Goal: Task Accomplishment & Management: Manage account settings

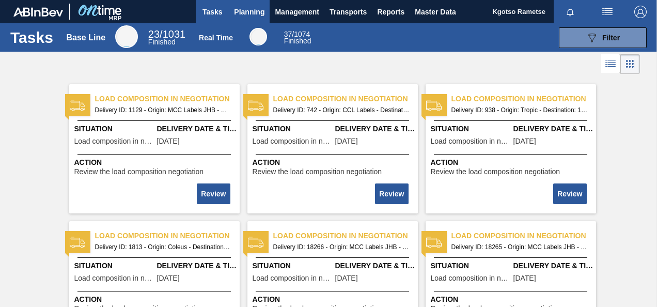
click at [252, 6] on span "Planning" at bounding box center [249, 12] width 30 height 12
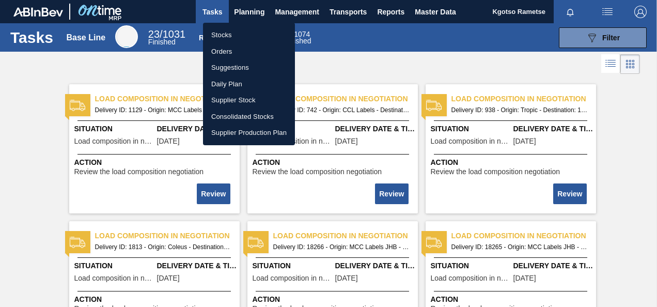
drag, startPoint x: 239, startPoint y: 38, endPoint x: 262, endPoint y: 39, distance: 23.8
click at [239, 37] on li "Stocks" at bounding box center [249, 35] width 92 height 17
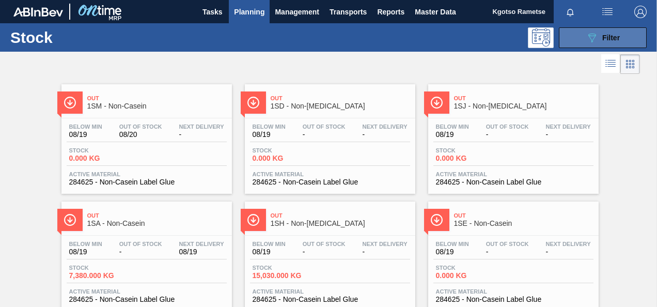
drag, startPoint x: 597, startPoint y: 36, endPoint x: 590, endPoint y: 39, distance: 6.9
click at [597, 36] on div "089F7B8B-B2A5-4AFE-B5C0-19BA573D28AC Filter" at bounding box center [603, 38] width 34 height 12
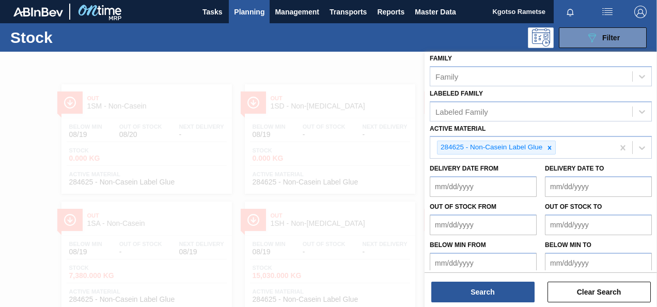
scroll to position [187, 0]
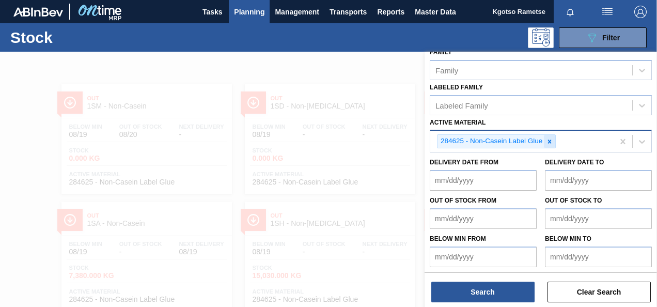
click at [551, 144] on icon at bounding box center [549, 141] width 7 height 7
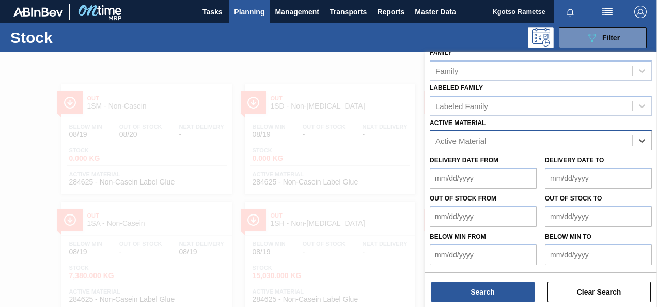
scroll to position [185, 0]
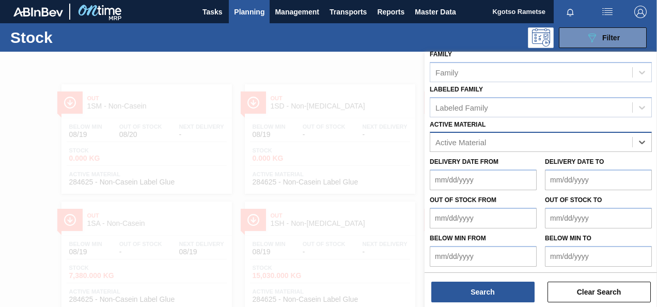
paste Material "279751"
type Material "279751"
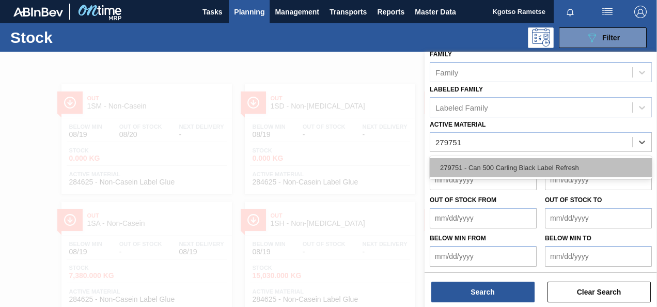
click at [530, 166] on div "279751 - Can 500 Carling Black Label Refresh" at bounding box center [541, 167] width 222 height 19
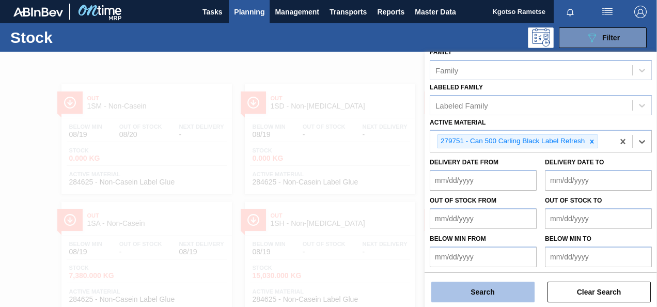
click at [517, 284] on button "Search" at bounding box center [482, 292] width 103 height 21
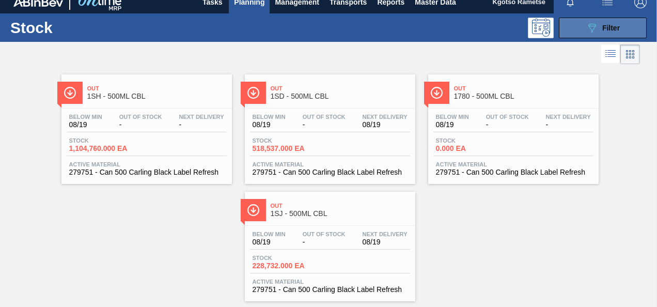
scroll to position [0, 0]
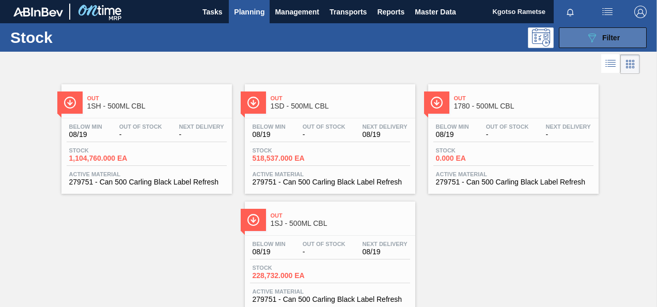
click at [595, 38] on icon "089F7B8B-B2A5-4AFE-B5C0-19BA573D28AC" at bounding box center [592, 38] width 12 height 12
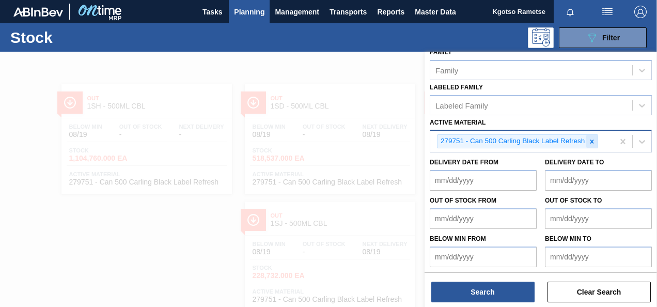
click at [593, 138] on icon at bounding box center [591, 141] width 7 height 7
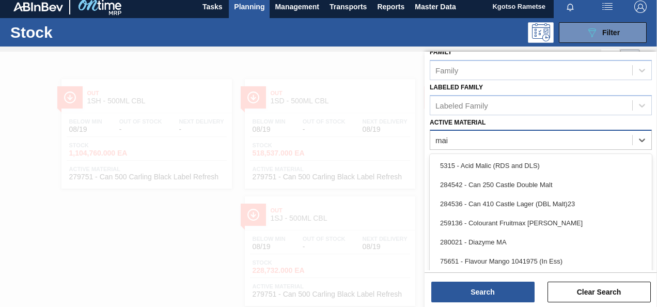
scroll to position [185, 0]
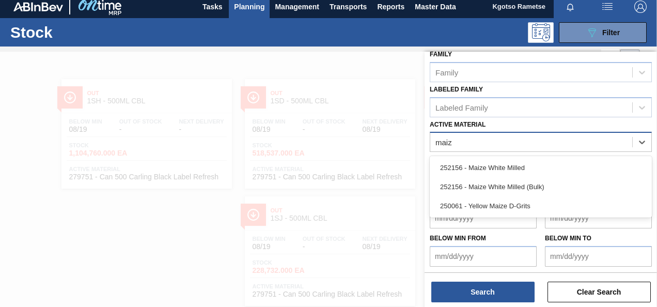
type Material "maize"
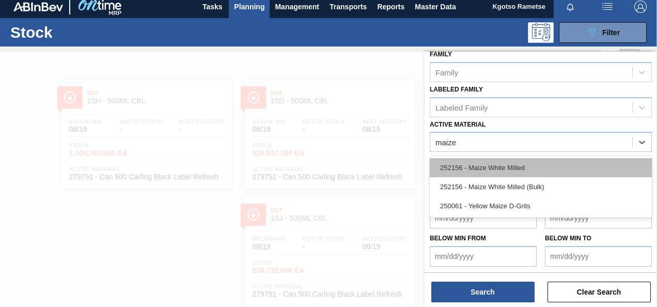
click at [494, 167] on div "252156 - Maize White Milled" at bounding box center [541, 167] width 222 height 19
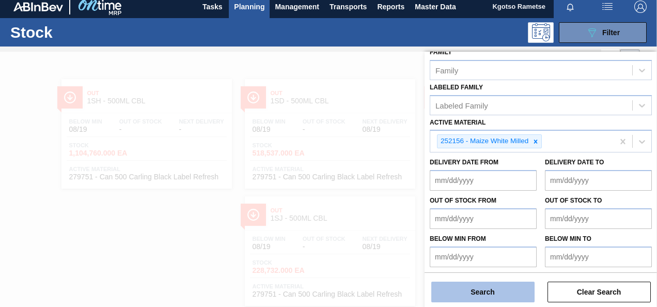
click at [478, 284] on button "Search" at bounding box center [482, 292] width 103 height 21
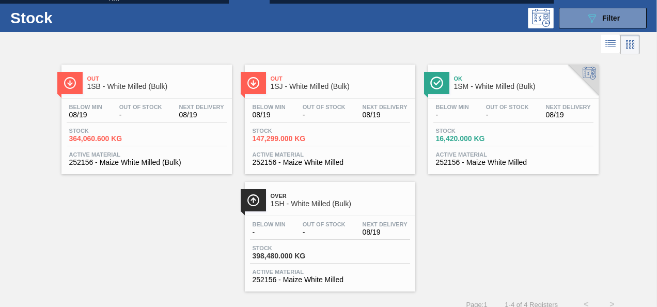
scroll to position [31, 0]
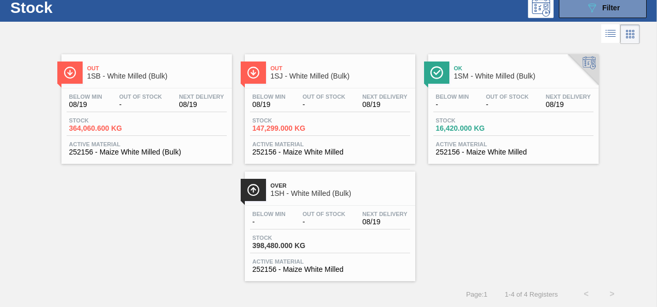
click at [320, 188] on div "Over 1SH - White Milled (Bulk)" at bounding box center [340, 189] width 139 height 23
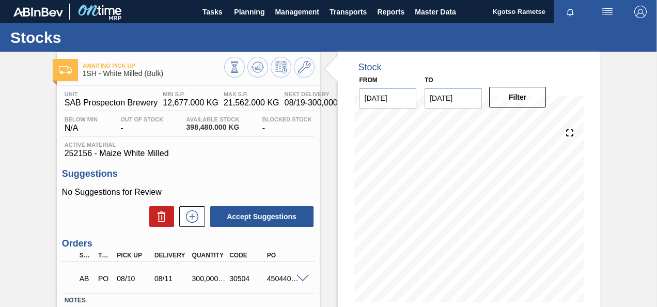
click at [298, 277] on span at bounding box center [303, 279] width 12 height 8
click at [300, 278] on span at bounding box center [303, 279] width 12 height 8
click at [263, 3] on button "Planning" at bounding box center [249, 11] width 41 height 23
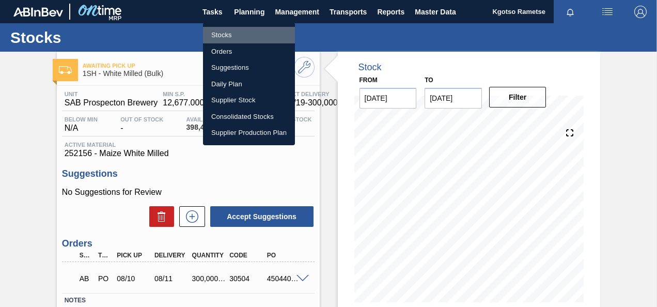
click at [245, 36] on li "Stocks" at bounding box center [249, 35] width 92 height 17
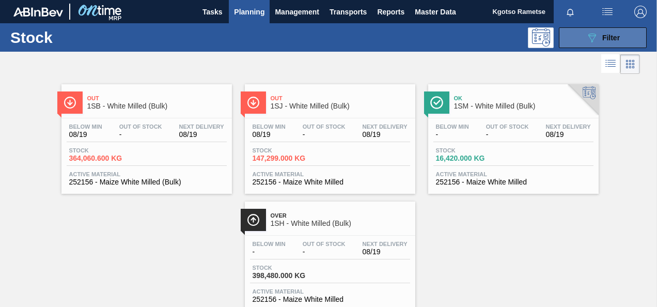
click at [571, 44] on button "089F7B8B-B2A5-4AFE-B5C0-19BA573D28AC Filter" at bounding box center [603, 37] width 88 height 21
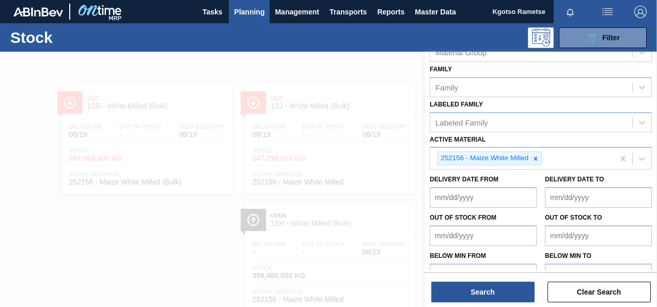
scroll to position [187, 0]
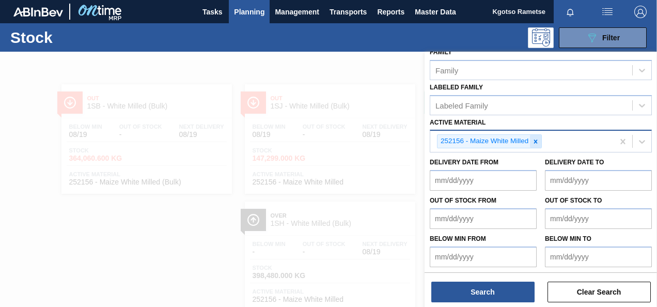
click at [534, 139] on icon at bounding box center [535, 141] width 7 height 7
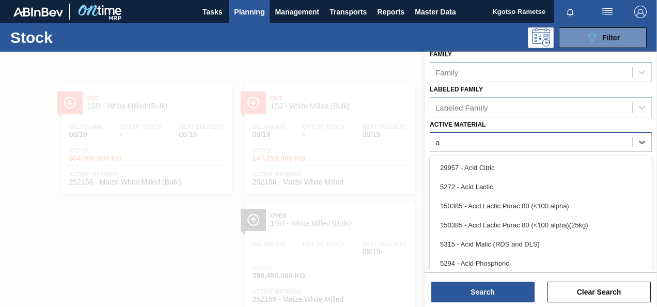
scroll to position [5, 0]
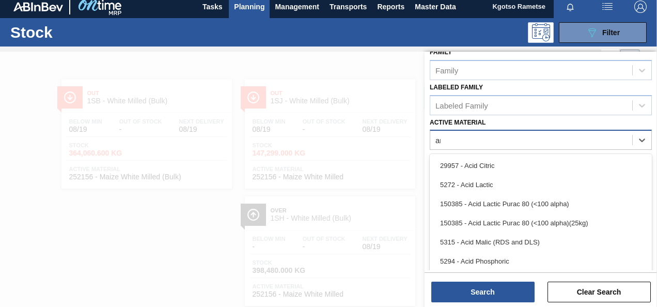
type Material "[PERSON_NAME]"
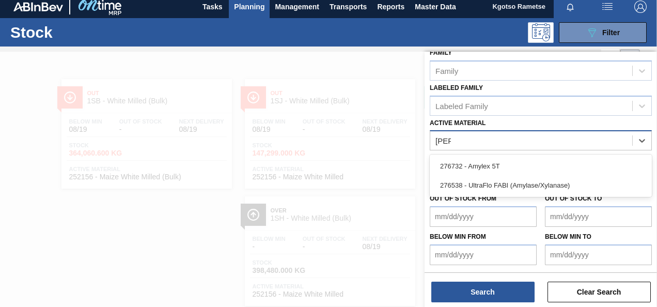
scroll to position [185, 0]
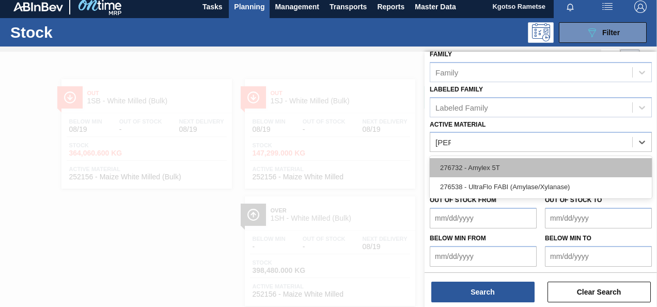
drag, startPoint x: 560, startPoint y: 173, endPoint x: 556, endPoint y: 167, distance: 6.3
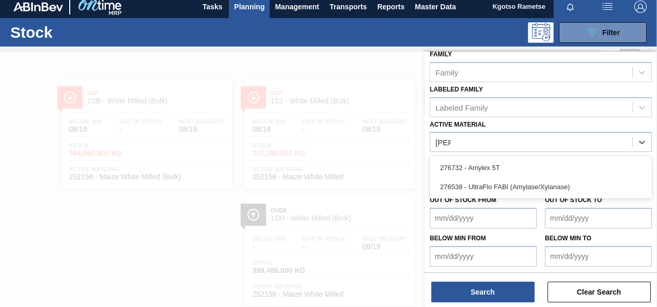
click at [560, 172] on div "276732 - Amylex 5T" at bounding box center [541, 167] width 222 height 19
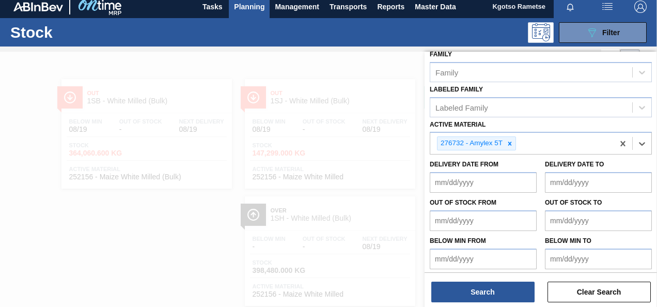
scroll to position [187, 0]
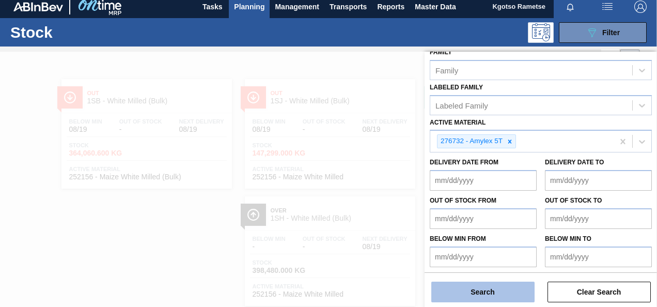
click at [491, 293] on button "Search" at bounding box center [482, 292] width 103 height 21
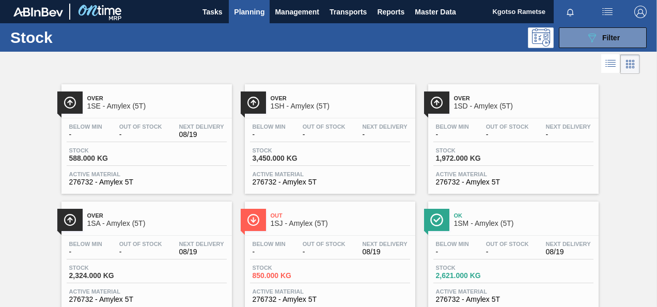
click at [319, 123] on span "Out Of Stock" at bounding box center [324, 126] width 43 height 6
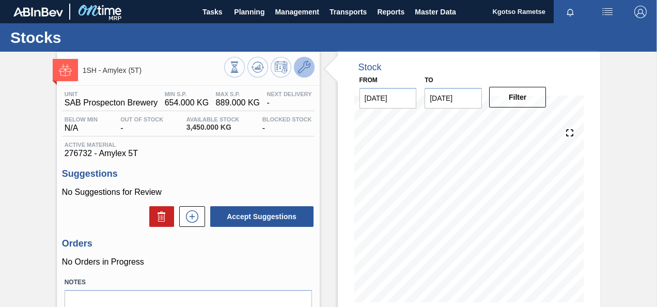
click at [307, 59] on button at bounding box center [304, 67] width 21 height 21
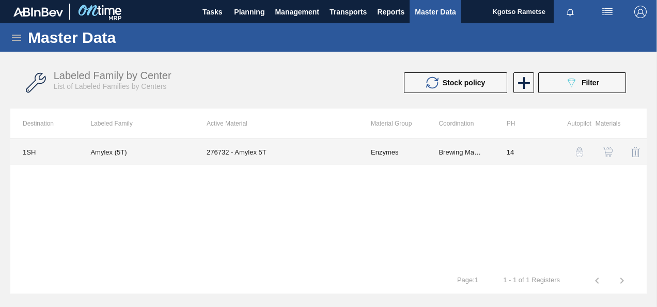
click at [268, 148] on td "276732 - Amylex 5T" at bounding box center [276, 152] width 164 height 26
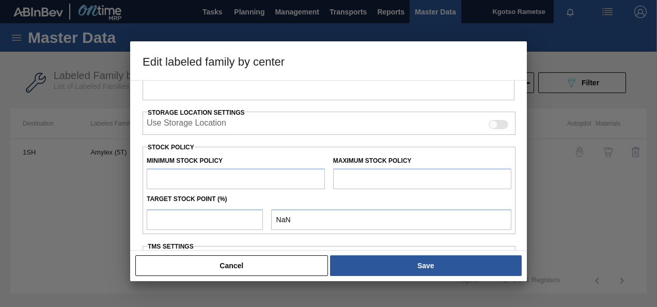
type input "Enzymes"
type input "Amylex"
type input "Amylex (5T)"
type input "1SH - SAB Prospecton Brewery"
type input "14"
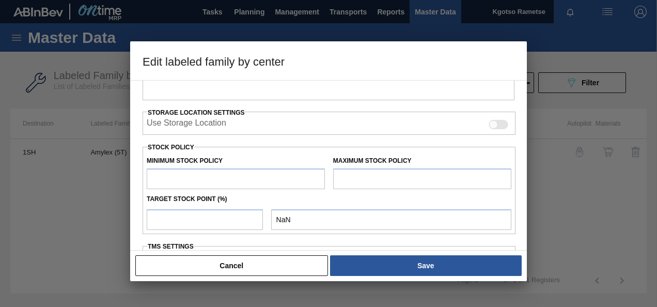
type input "654"
type input "889"
type input "100"
type input "889.000"
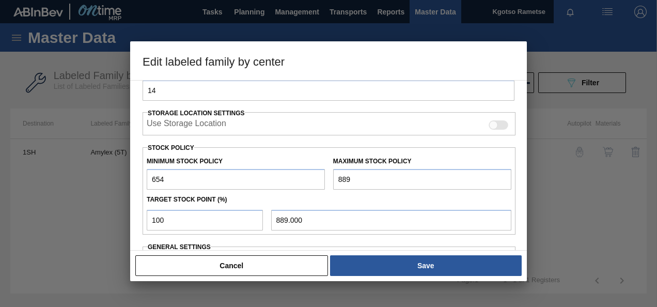
click at [153, 178] on input "654" at bounding box center [236, 179] width 178 height 21
type input "9,654"
click at [335, 175] on input "889" at bounding box center [422, 179] width 178 height 21
type input "9,889"
type input "9,889.000"
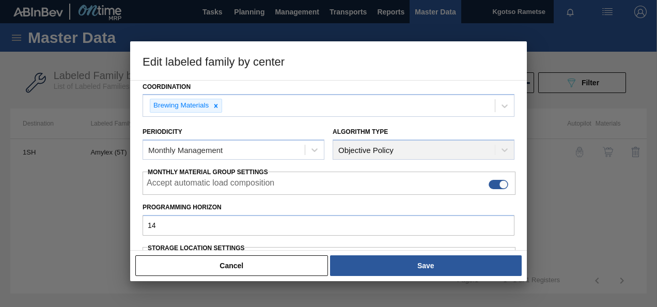
scroll to position [0, 0]
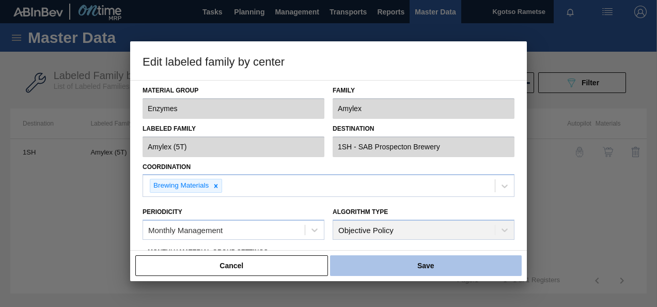
type input "9,889"
click at [373, 270] on button "Save" at bounding box center [426, 265] width 192 height 21
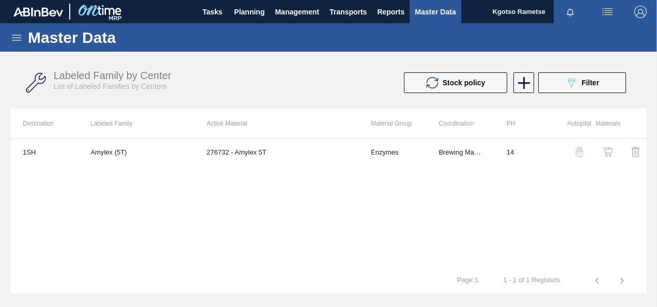
click at [610, 149] on img "button" at bounding box center [608, 152] width 10 height 10
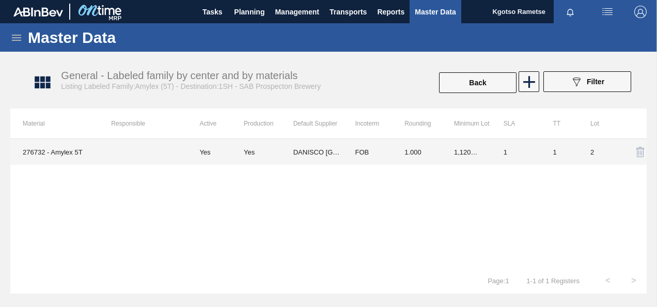
click at [392, 158] on td "1.000" at bounding box center [417, 152] width 50 height 26
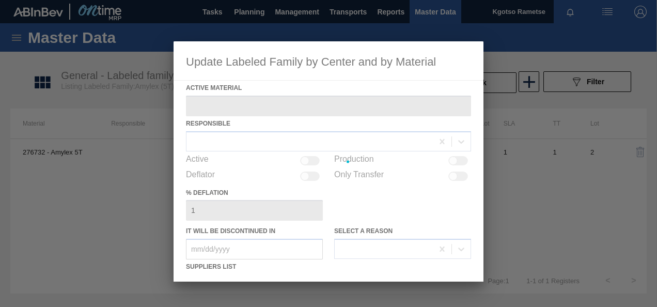
type Material "276732 - Amylex 5T"
checkbox input "true"
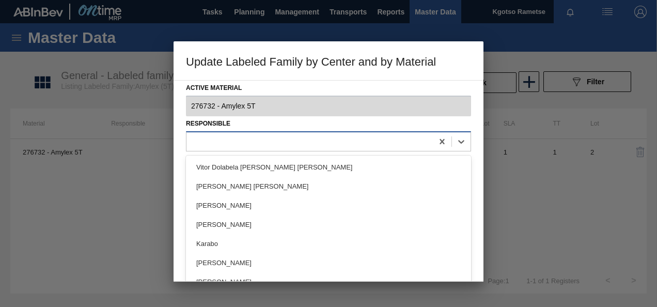
click at [253, 139] on div at bounding box center [310, 141] width 246 height 15
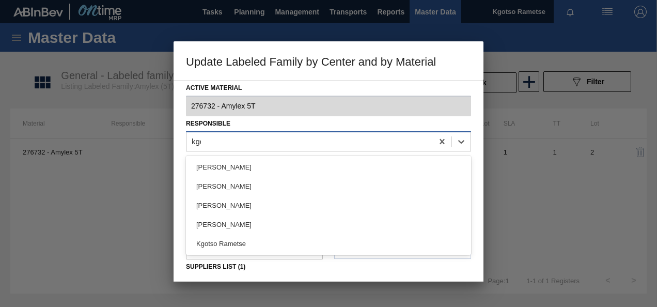
type input "kgot"
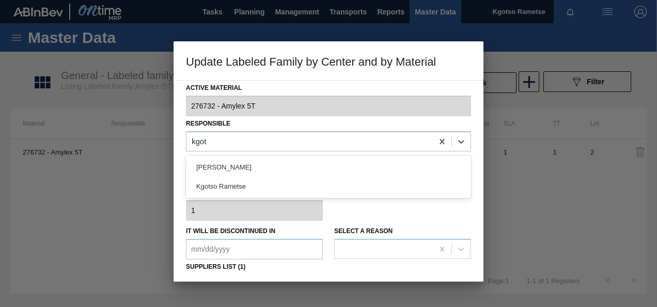
click at [230, 186] on div "Kgotso Rametse" at bounding box center [328, 186] width 285 height 19
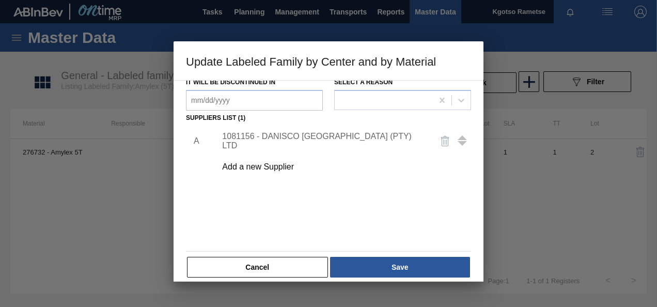
scroll to position [155, 0]
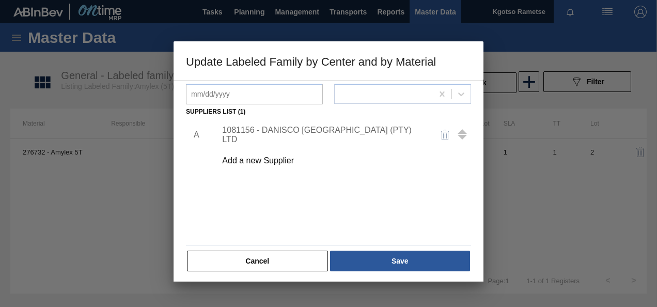
click at [284, 136] on div "1081156 - DANISCO [GEOGRAPHIC_DATA] (PTY) LTD" at bounding box center [323, 135] width 203 height 19
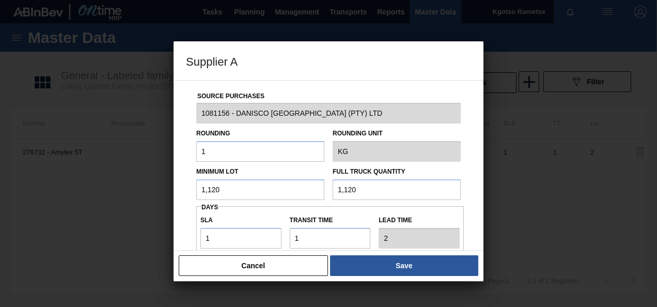
click at [246, 163] on div "Minimum Lot 1,120 Full Truck Quantity 1,120" at bounding box center [328, 181] width 273 height 38
click at [234, 193] on input "1,120" at bounding box center [260, 189] width 128 height 21
drag, startPoint x: 235, startPoint y: 187, endPoint x: 146, endPoint y: 200, distance: 90.4
click at [158, 197] on div "Supplier A Source Purchases 1081156 - DANISCO [GEOGRAPHIC_DATA] (PTY) LTD Round…" at bounding box center [328, 153] width 657 height 307
click at [246, 191] on input "6,750" at bounding box center [260, 189] width 128 height 21
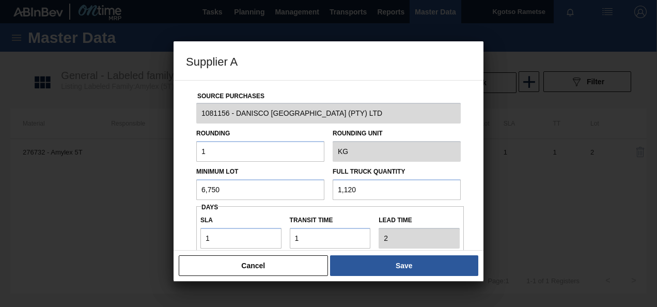
click at [263, 184] on input "6,750" at bounding box center [260, 189] width 128 height 21
type input "6,750"
click at [375, 186] on input "1,120" at bounding box center [397, 189] width 128 height 21
drag, startPoint x: 211, startPoint y: 184, endPoint x: 163, endPoint y: 190, distance: 47.9
click at [167, 189] on div "Supplier A Source Purchases 1081156 - DANISCO [GEOGRAPHIC_DATA] (PTY) LTD Round…" at bounding box center [328, 153] width 657 height 307
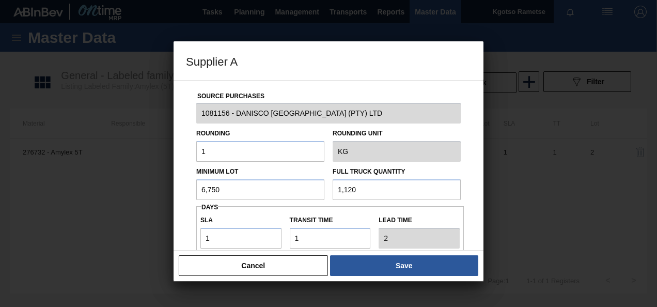
click at [235, 186] on input "6,750" at bounding box center [260, 189] width 128 height 21
click at [194, 193] on div "Minimum Lot 6,750" at bounding box center [260, 182] width 136 height 36
click at [201, 188] on input "6,750" at bounding box center [260, 189] width 128 height 21
click at [207, 187] on input "6,750" at bounding box center [260, 189] width 128 height 21
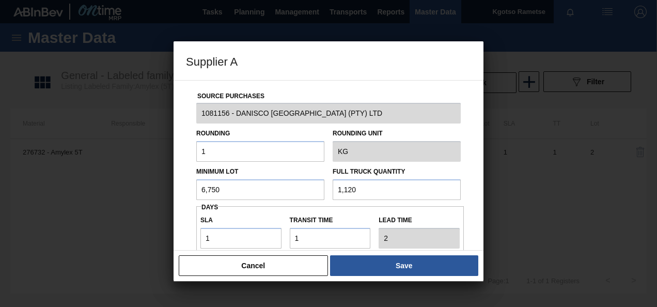
click at [299, 185] on input "6,750" at bounding box center [260, 189] width 128 height 21
click at [392, 182] on input "1,120" at bounding box center [397, 189] width 128 height 21
drag, startPoint x: 340, startPoint y: 186, endPoint x: 257, endPoint y: 192, distance: 82.9
click at [267, 190] on div "Minimum Lot 6,750 Full Truck Quantity 1,120" at bounding box center [328, 181] width 273 height 38
type input "6,750"
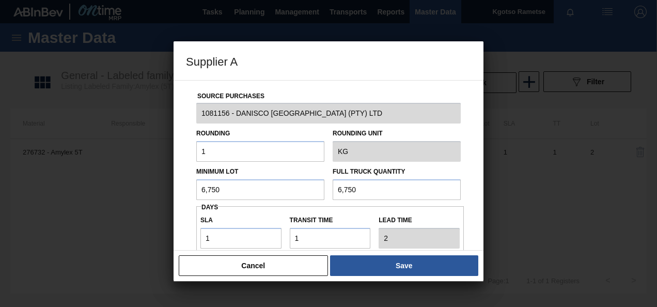
click at [259, 217] on label "SLA" at bounding box center [240, 220] width 81 height 15
click at [259, 228] on input "1" at bounding box center [240, 238] width 81 height 21
drag, startPoint x: 243, startPoint y: 244, endPoint x: 225, endPoint y: 244, distance: 18.6
click at [225, 244] on input "1" at bounding box center [240, 238] width 81 height 21
drag, startPoint x: 220, startPoint y: 241, endPoint x: 177, endPoint y: 243, distance: 42.4
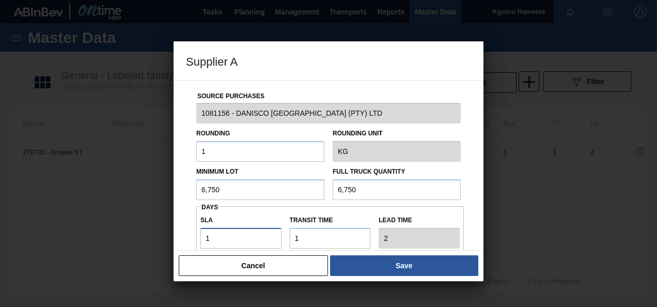
click at [183, 243] on div "Source Purchases 1081156 - DANISCO [GEOGRAPHIC_DATA] (PTY) LTD Rounding 1 Round…" at bounding box center [329, 165] width 310 height 170
type input "3"
type input "4"
type input "NaN"
type input "2"
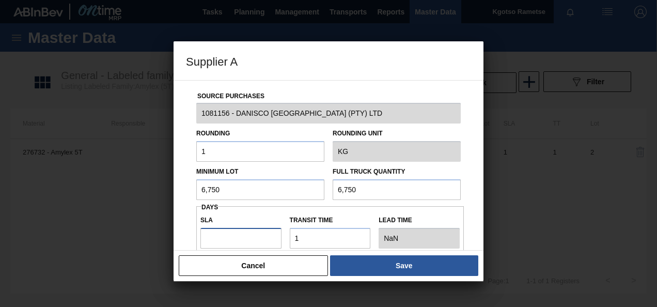
type input "3"
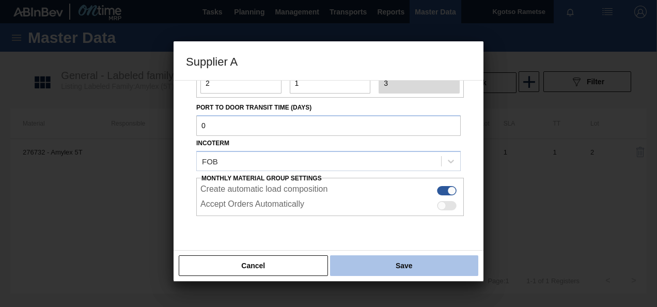
type input "2"
click at [370, 268] on button "Save" at bounding box center [404, 265] width 148 height 21
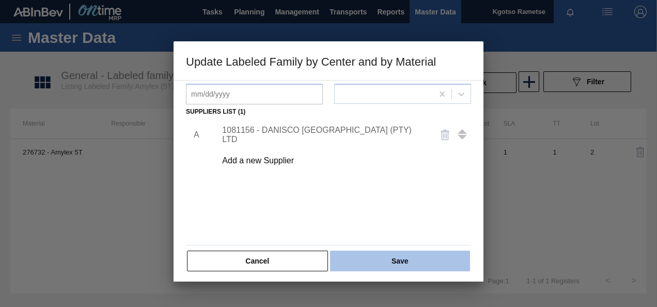
click at [388, 263] on button "Save" at bounding box center [400, 261] width 140 height 21
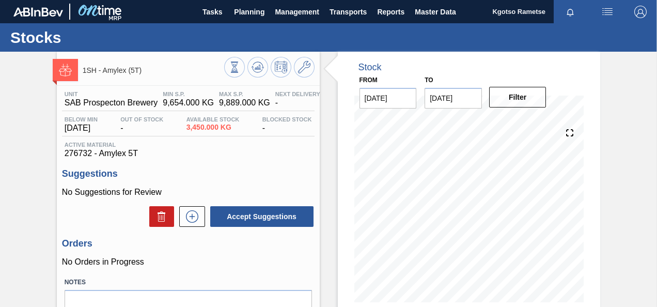
click at [240, 64] on icon at bounding box center [234, 66] width 11 height 11
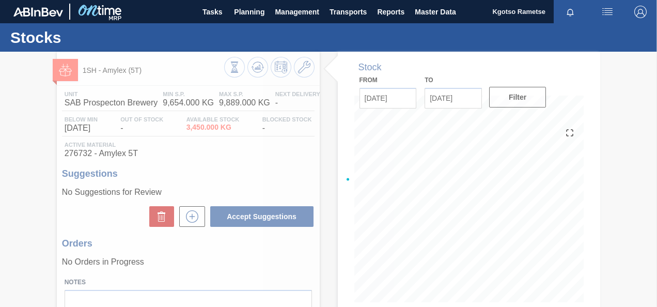
click at [257, 64] on div at bounding box center [328, 179] width 657 height 255
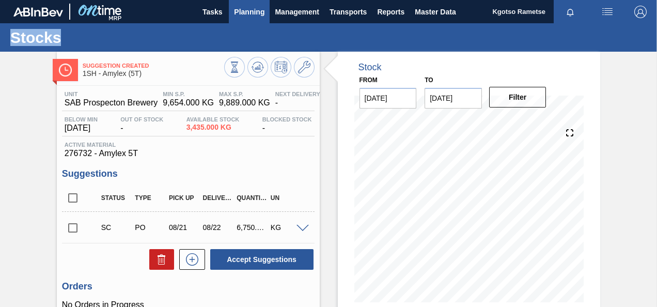
drag, startPoint x: 257, startPoint y: 64, endPoint x: 243, endPoint y: 2, distance: 63.2
click at [243, 2] on button "Planning" at bounding box center [249, 11] width 41 height 23
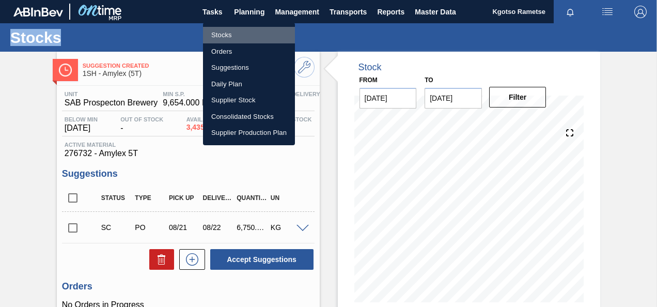
click at [234, 34] on li "Stocks" at bounding box center [249, 35] width 92 height 17
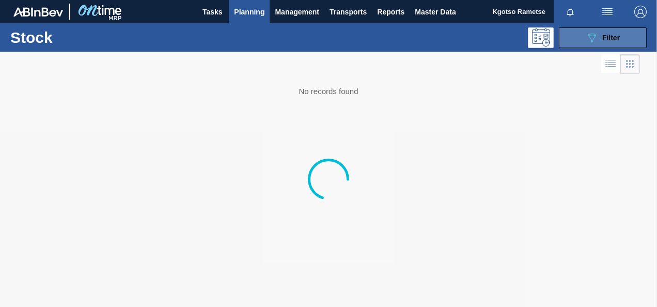
click at [574, 31] on button "089F7B8B-B2A5-4AFE-B5C0-19BA573D28AC Filter" at bounding box center [603, 37] width 88 height 21
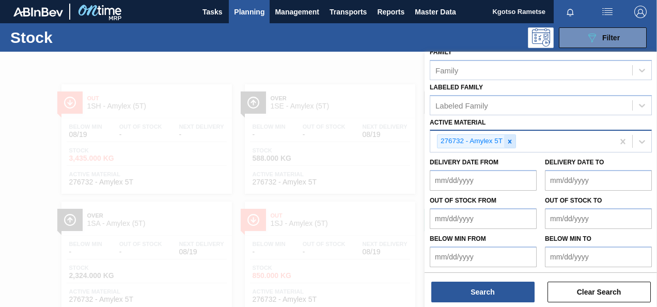
click at [515, 136] on div at bounding box center [509, 141] width 11 height 13
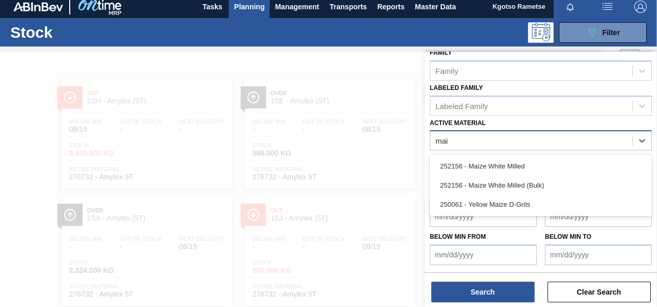
scroll to position [185, 0]
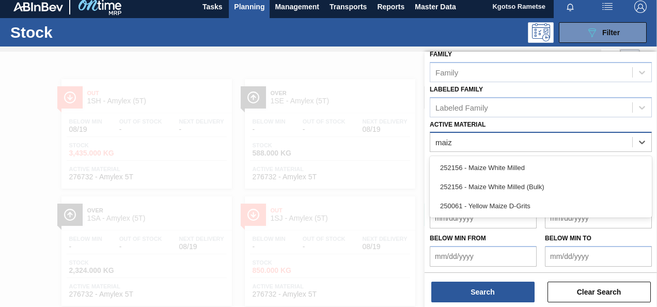
type Material "maize"
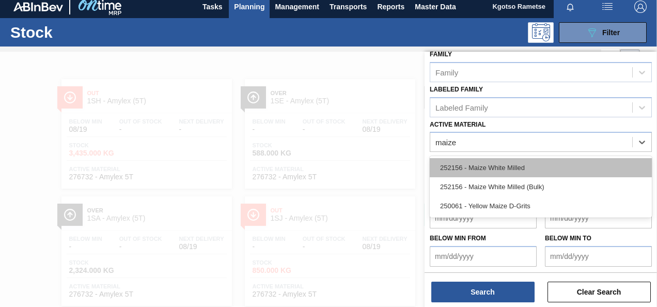
click at [507, 158] on div "252156 - Maize White Milled" at bounding box center [541, 167] width 222 height 19
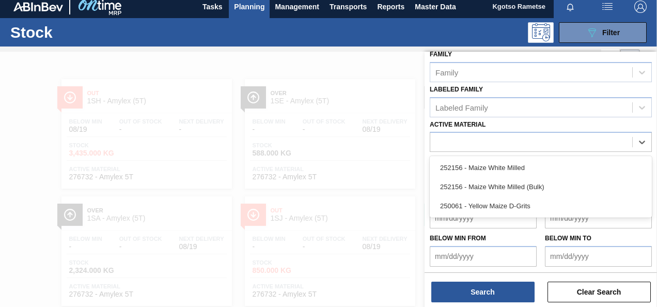
scroll to position [187, 0]
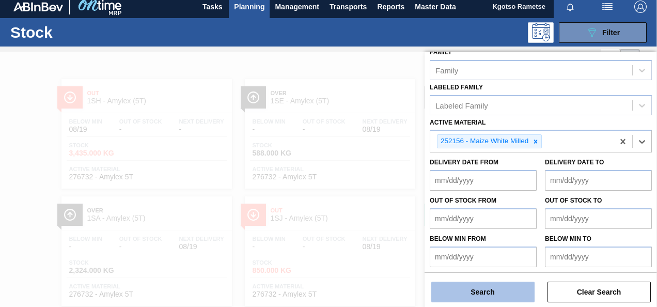
click at [498, 284] on button "Search" at bounding box center [482, 292] width 103 height 21
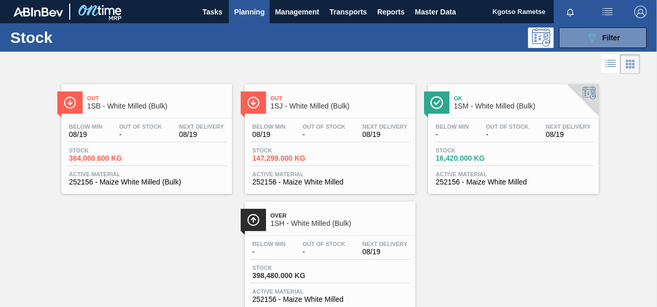
scroll to position [31, 0]
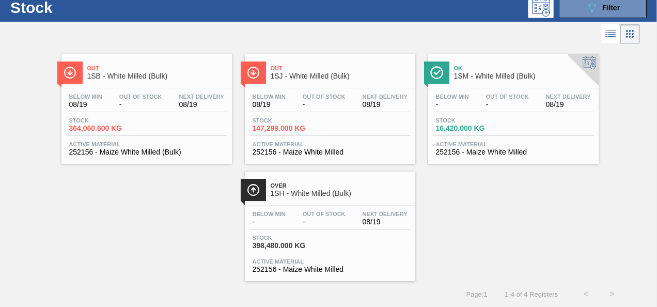
click at [290, 190] on span "1SH - White Milled (Bulk)" at bounding box center [340, 194] width 139 height 8
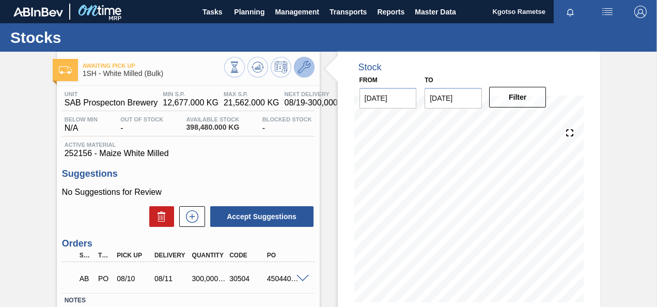
click at [301, 68] on icon at bounding box center [304, 67] width 12 height 12
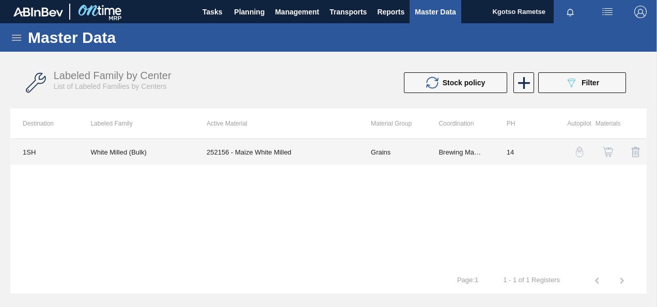
click at [271, 155] on td "252156 - Maize White Milled" at bounding box center [276, 152] width 164 height 26
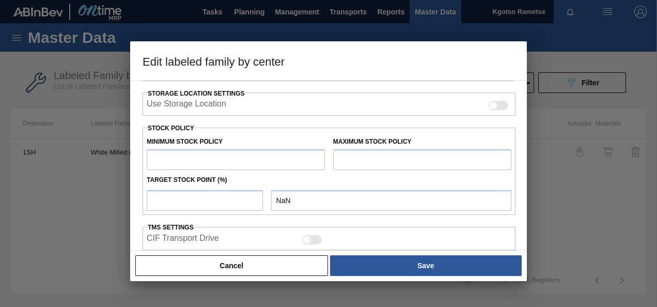
scroll to position [207, 0]
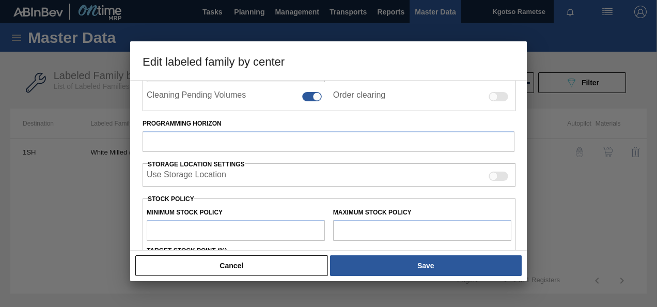
type input "Grains"
type input "Maize"
type input "White Milled (Bulk)"
type input "1SH - SAB Prospecton Brewery"
type input "14"
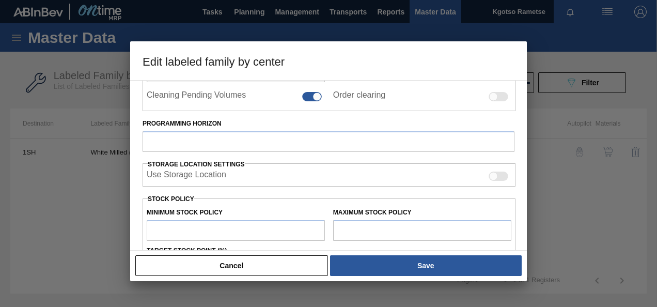
type input "12,677"
type input "21,562"
type input "0"
type input "12,677.000"
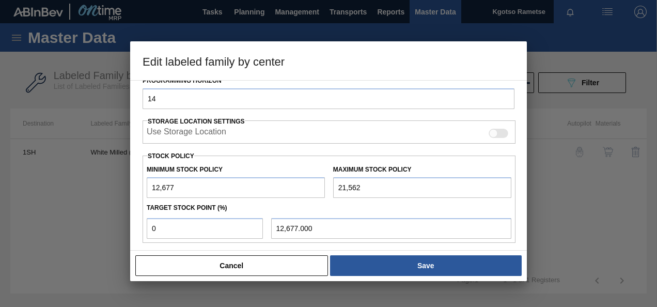
scroll to position [163, 0]
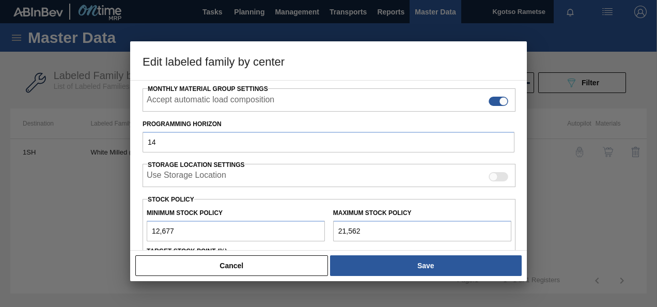
click at [153, 227] on input "12,677" at bounding box center [236, 231] width 178 height 21
type input "112,677"
type input "112,677.000"
type input "1,126,771"
type input "1,126,771.000"
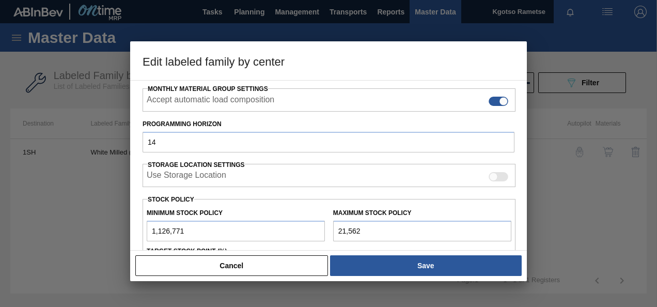
type input "1,126,771"
click at [337, 229] on input "21,562" at bounding box center [422, 231] width 178 height 21
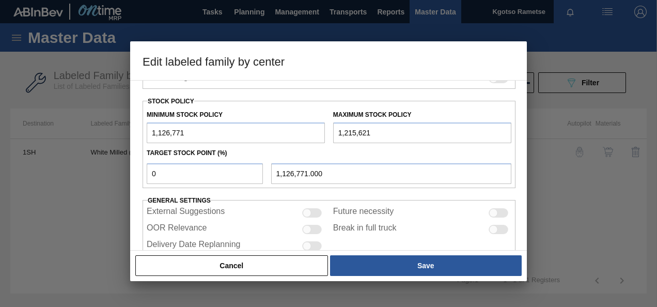
scroll to position [267, 0]
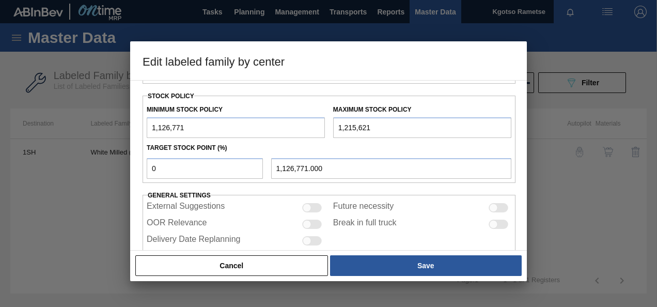
type input "1,215,621"
click at [48, 172] on div "Edit labeled family by center Material Group Grains Family Maize Labeled Family…" at bounding box center [328, 153] width 657 height 307
type input "1"
type input "1,127,659.500"
type input "10"
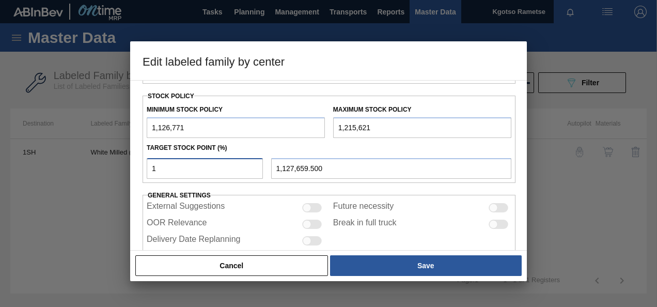
type input "1,135,656.000"
type input "100"
type input "1,215,621.000"
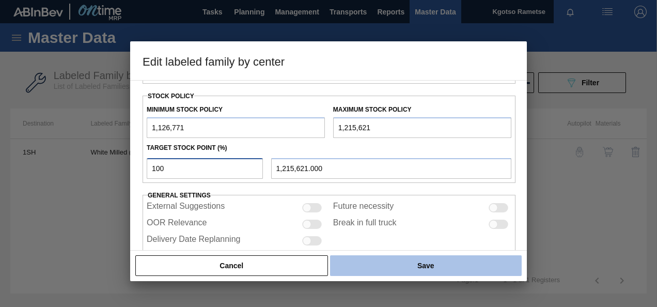
type input "100"
click at [423, 267] on button "Save" at bounding box center [426, 265] width 192 height 21
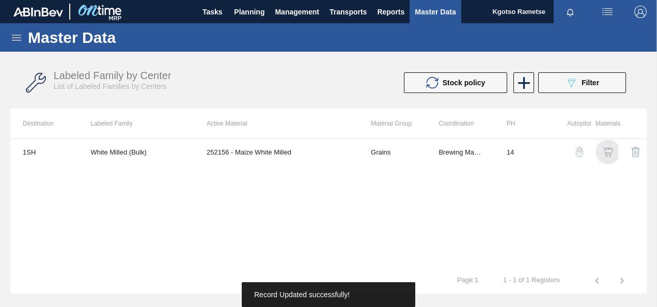
click at [608, 151] on img "button" at bounding box center [608, 152] width 10 height 10
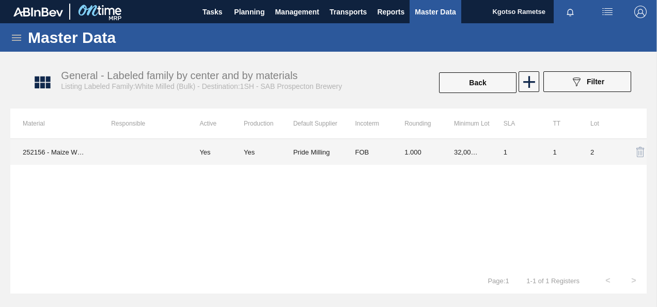
click at [462, 150] on td "32,000.000" at bounding box center [467, 152] width 50 height 26
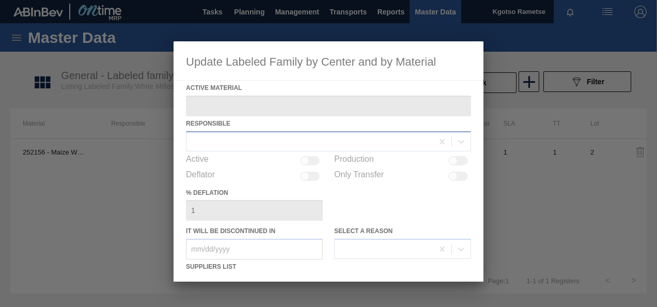
type Material "252156 - Maize White Milled"
checkbox input "true"
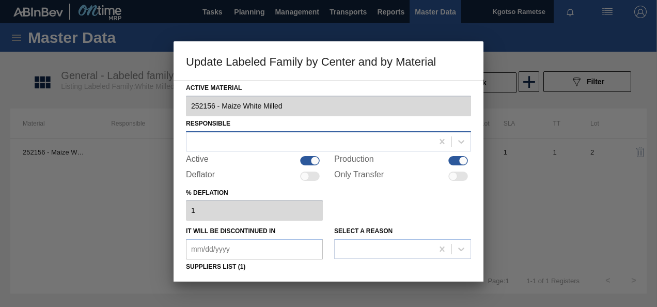
click at [269, 138] on div at bounding box center [310, 141] width 246 height 15
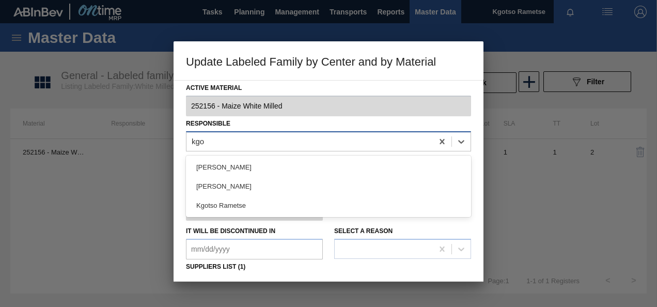
type input "kgot"
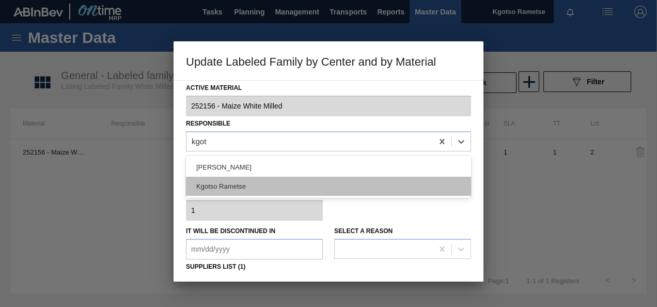
click at [244, 180] on div "Kgotso Rametse" at bounding box center [328, 186] width 285 height 19
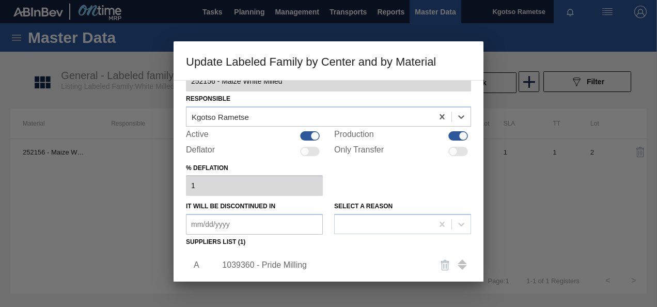
scroll to position [103, 0]
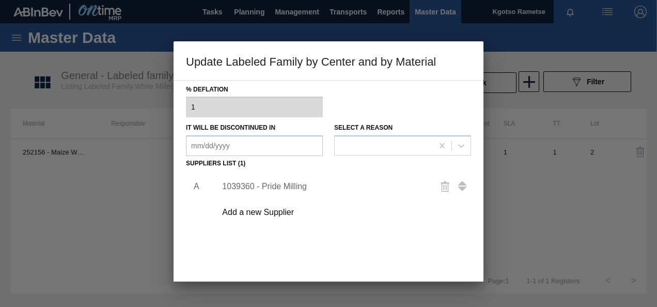
click at [277, 187] on div "1039360 - Pride Milling" at bounding box center [323, 186] width 203 height 9
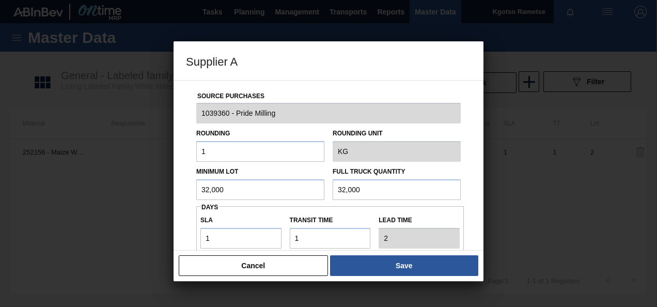
drag, startPoint x: 236, startPoint y: 184, endPoint x: 135, endPoint y: 198, distance: 101.2
click at [146, 198] on div "Supplier A Source Purchases 1039360 - Pride Milling Rounding 1 Rounding Unit KG…" at bounding box center [328, 153] width 657 height 307
drag, startPoint x: 250, startPoint y: 192, endPoint x: 0, endPoint y: 201, distance: 249.7
click at [64, 195] on div "Supplier A Source Purchases 1039360 - Pride Milling Rounding 1 Rounding Unit KG…" at bounding box center [328, 153] width 657 height 307
type input "300,000"
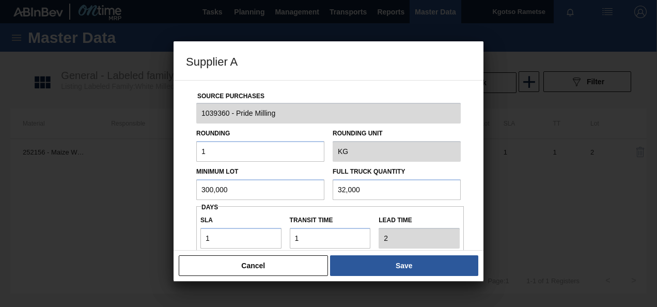
drag, startPoint x: 385, startPoint y: 188, endPoint x: 115, endPoint y: 199, distance: 270.5
click at [300, 192] on div "Minimum Lot 300,000 Full Truck Quantity 32,000" at bounding box center [328, 181] width 273 height 38
paste input "00"
type input "300,000"
click at [205, 241] on input "1" at bounding box center [240, 238] width 81 height 21
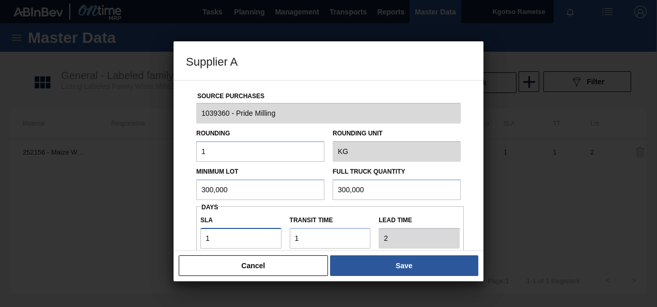
type input "5"
type input "6"
type input "NaN"
type input "3"
type input "4"
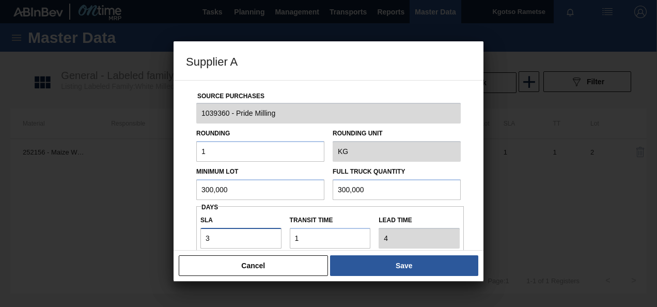
drag, startPoint x: 219, startPoint y: 235, endPoint x: 143, endPoint y: 246, distance: 77.3
click at [157, 243] on div "Supplier A Source Purchases 1039360 - Pride Milling Rounding 1 Rounding Unit KG…" at bounding box center [328, 153] width 657 height 307
type input "2"
type input "3"
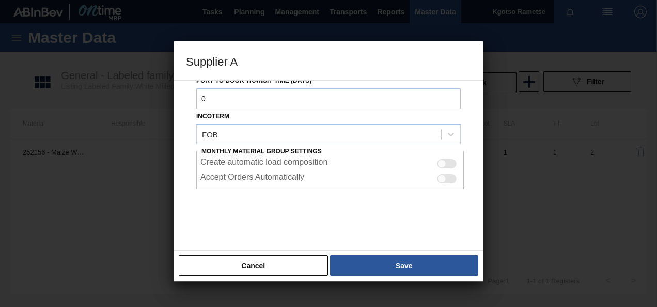
scroll to position [183, 0]
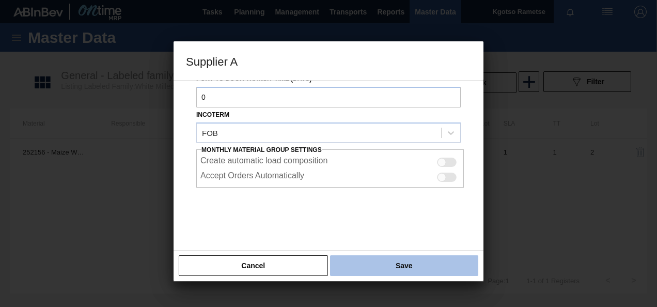
type input "2"
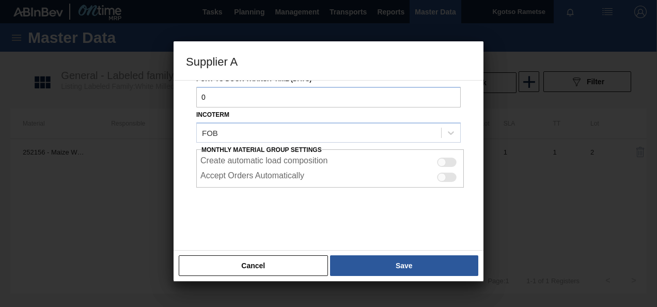
click at [368, 274] on button "Save" at bounding box center [404, 265] width 148 height 21
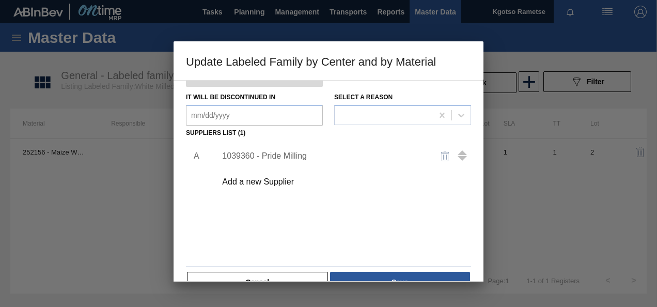
scroll to position [158, 0]
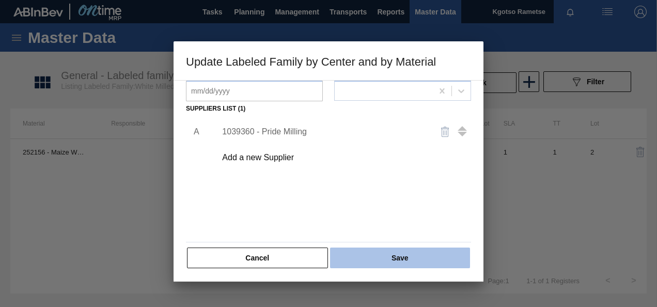
click at [365, 250] on button "Save" at bounding box center [400, 257] width 140 height 21
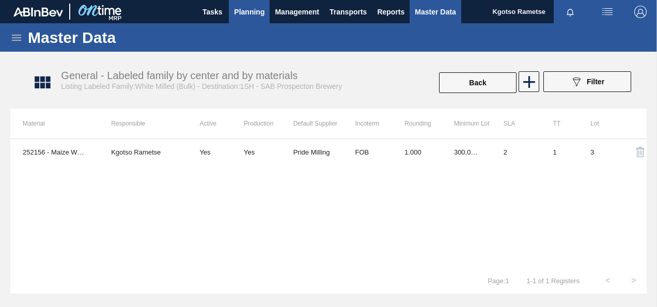
click at [237, 12] on span "Planning" at bounding box center [249, 12] width 30 height 12
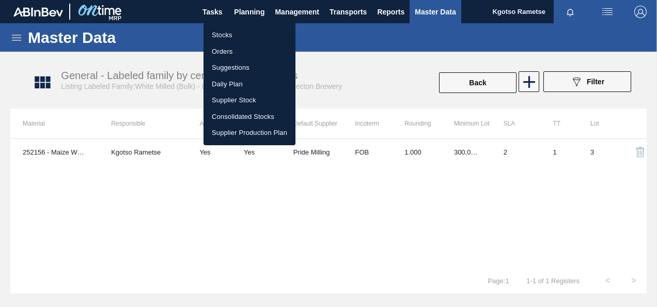
click at [257, 35] on li "Stocks" at bounding box center [250, 35] width 92 height 17
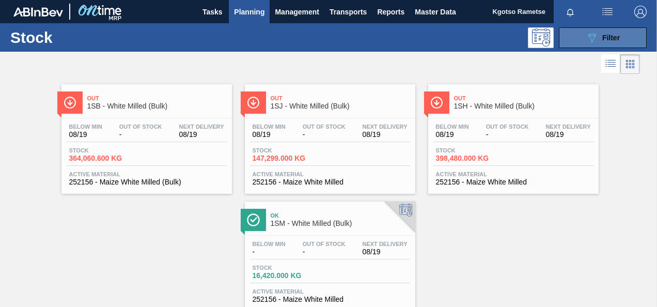
click at [603, 34] on span "Filter" at bounding box center [611, 38] width 18 height 8
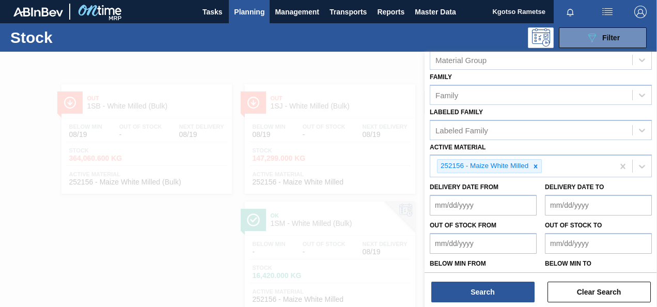
scroll to position [187, 0]
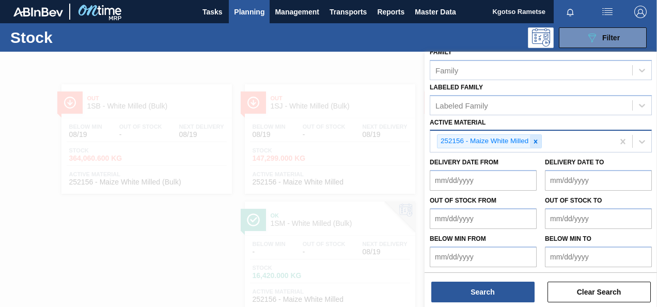
click at [533, 144] on div at bounding box center [535, 141] width 11 height 13
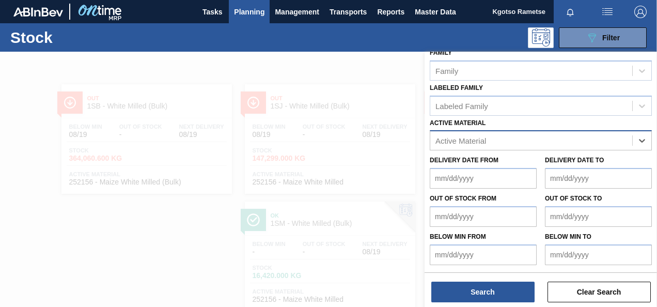
scroll to position [185, 0]
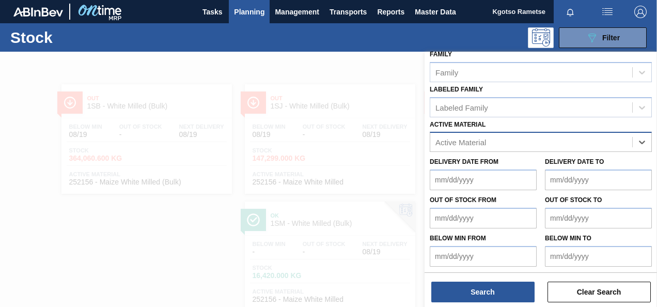
paste Material "282010"
type Material "282010"
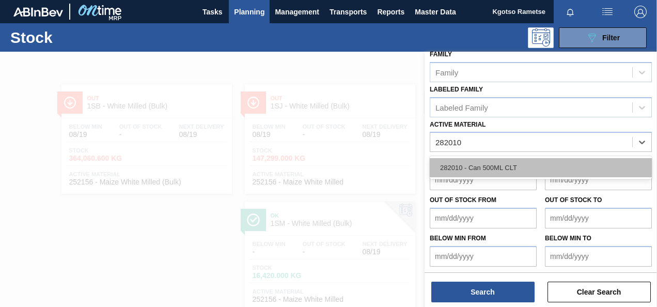
click at [512, 159] on div "282010 - Can 500ML CLT" at bounding box center [541, 167] width 222 height 19
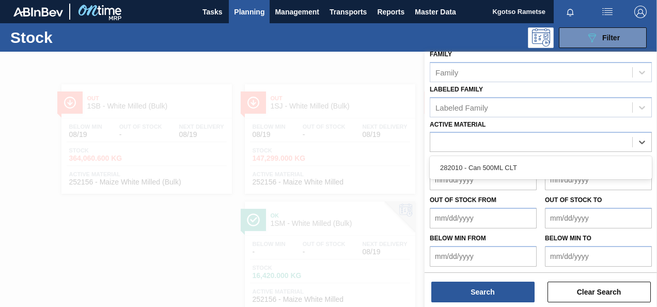
scroll to position [187, 0]
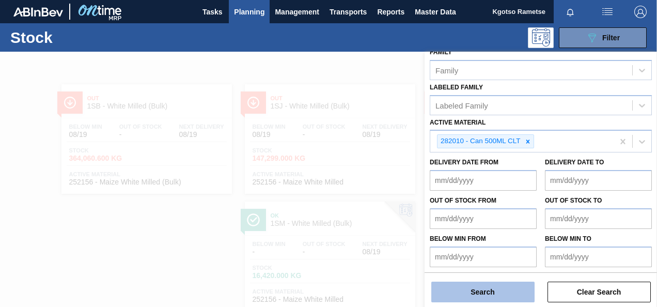
click at [469, 294] on button "Search" at bounding box center [482, 292] width 103 height 21
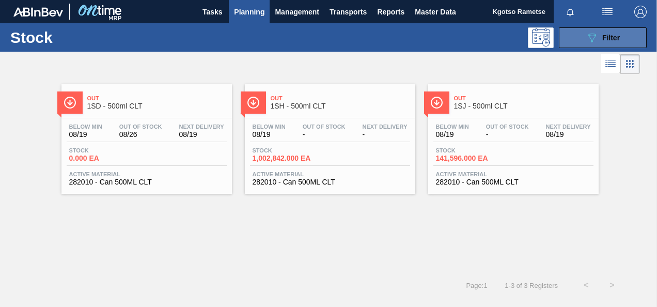
click at [577, 34] on button "089F7B8B-B2A5-4AFE-B5C0-19BA573D28AC Filter" at bounding box center [603, 37] width 88 height 21
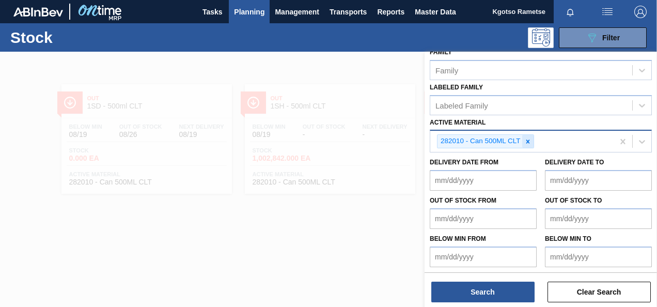
click at [530, 138] on icon at bounding box center [527, 141] width 7 height 7
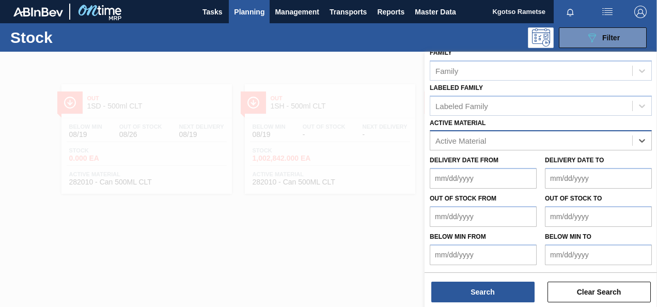
scroll to position [185, 0]
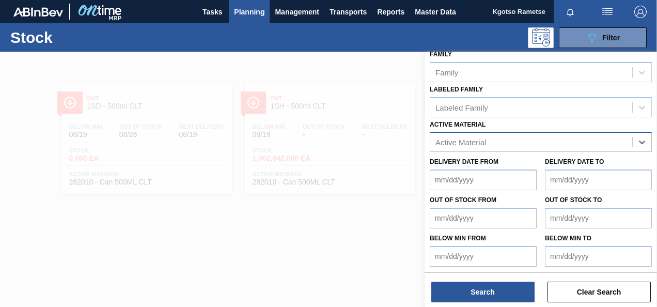
paste Material "284565"
type Material "284565"
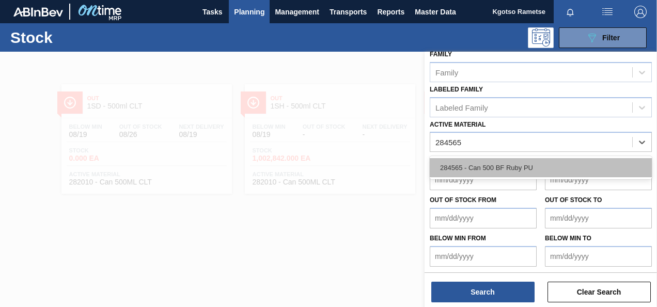
click at [513, 168] on div "284565 - Can 500 BF Ruby PU" at bounding box center [541, 167] width 222 height 19
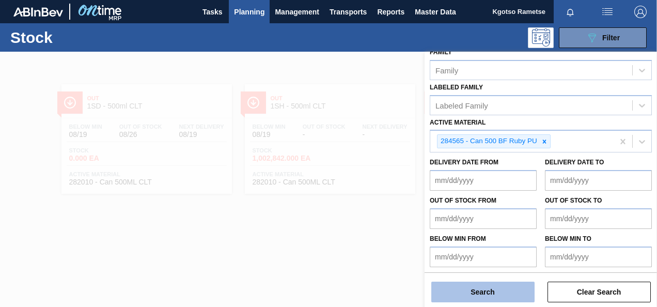
click at [486, 287] on button "Search" at bounding box center [482, 292] width 103 height 21
